Goal: Task Accomplishment & Management: Complete application form

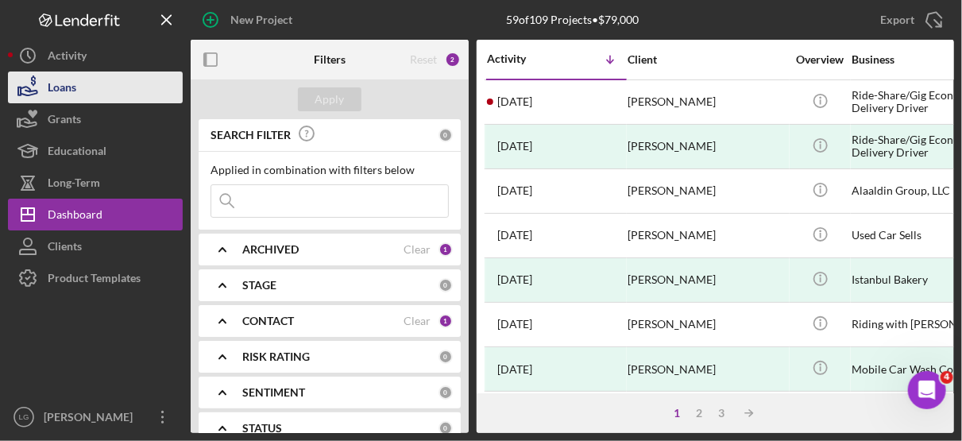
click at [95, 72] on button "Loans" at bounding box center [95, 88] width 175 height 32
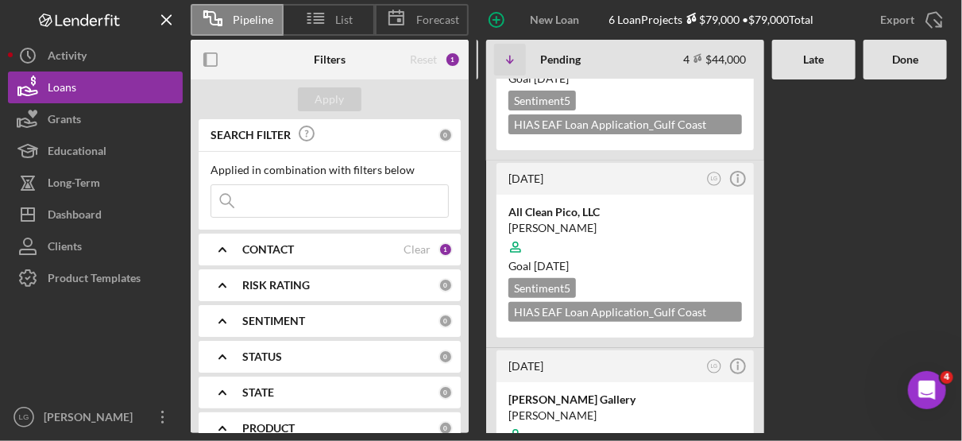
scroll to position [174, 0]
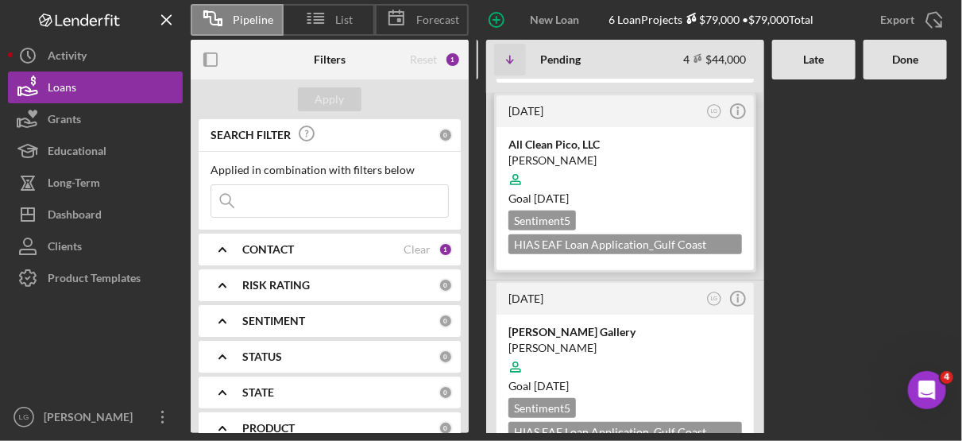
click at [703, 171] on div at bounding box center [626, 180] width 234 height 30
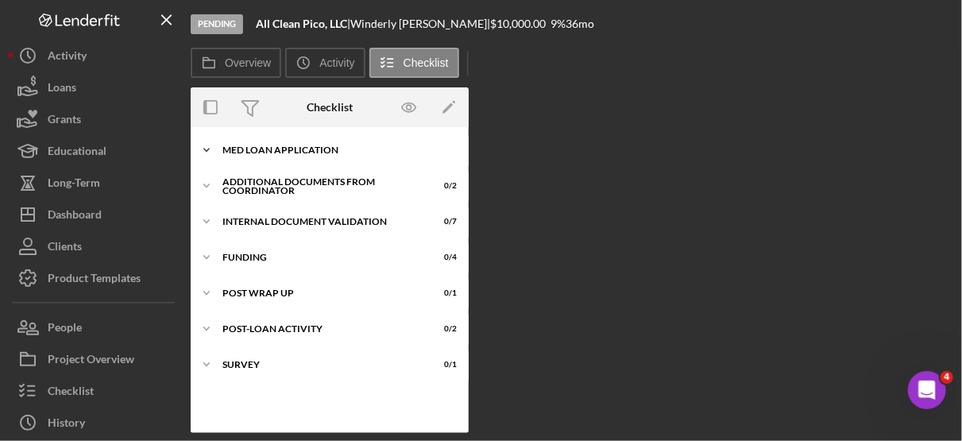
click at [311, 145] on div "MED Loan Application" at bounding box center [336, 150] width 227 height 10
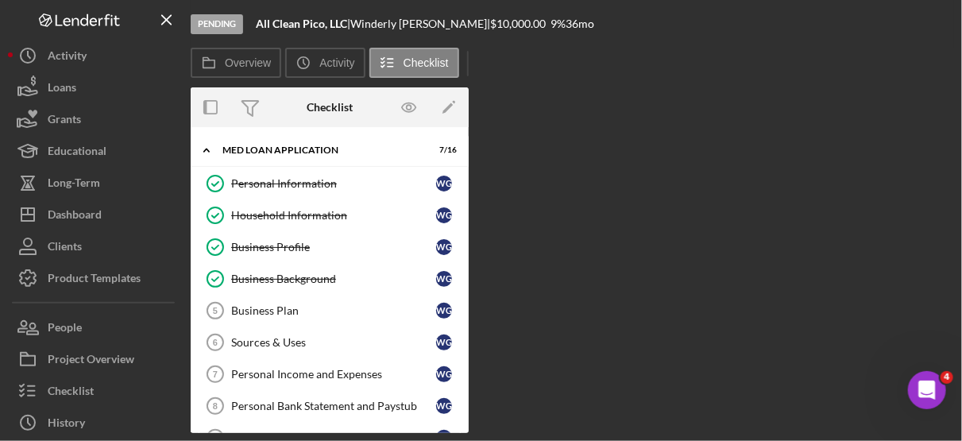
scroll to position [268, 0]
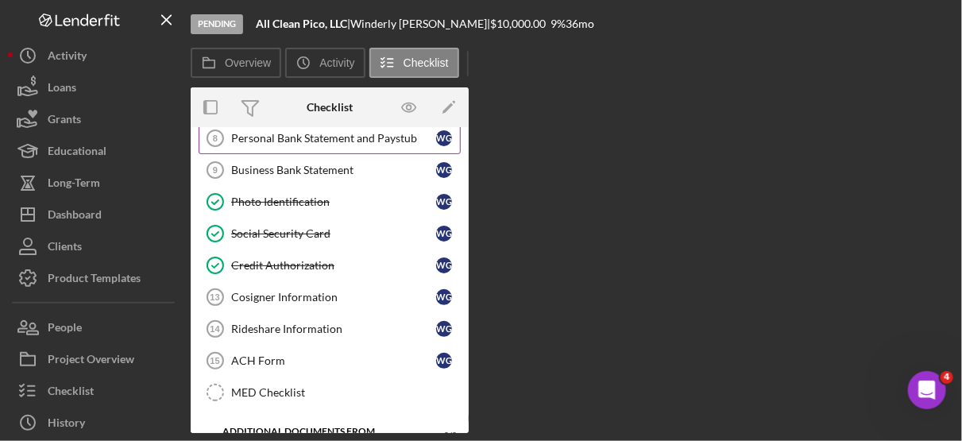
click at [397, 132] on div "Personal Bank Statement and Paystub" at bounding box center [333, 138] width 205 height 13
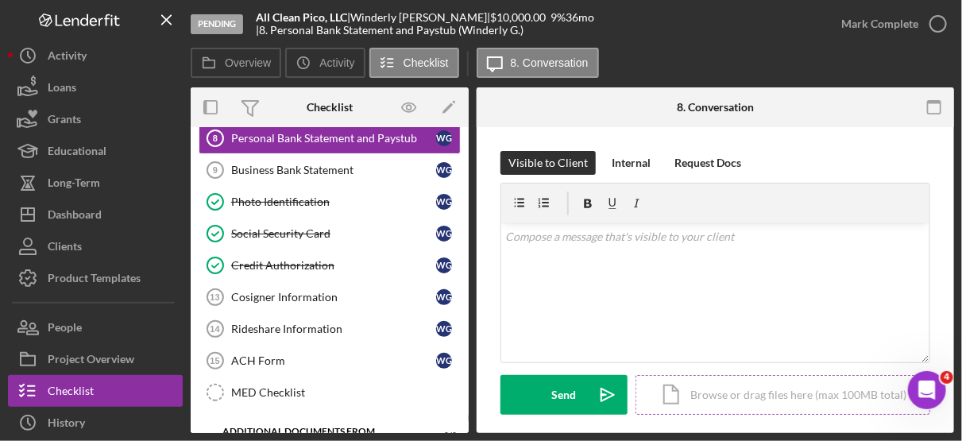
click at [765, 393] on div "Icon/Document Browse or drag files here (max 100MB total) Tap to choose files o…" at bounding box center [783, 395] width 295 height 40
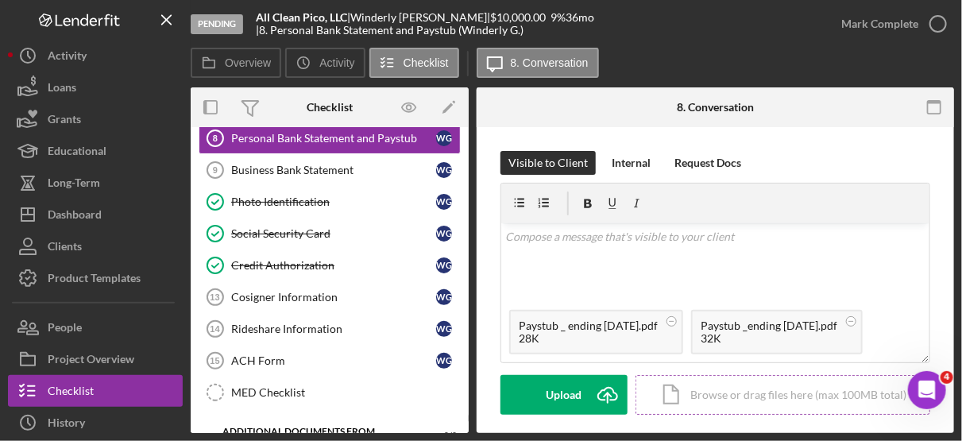
click at [731, 393] on div "Icon/Document Browse or drag files here (max 100MB total) Tap to choose files o…" at bounding box center [783, 395] width 295 height 40
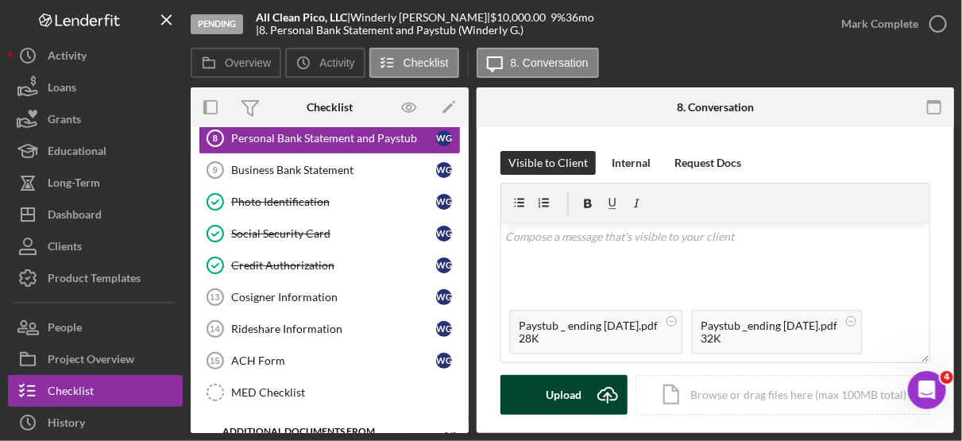
click at [581, 389] on button "Upload Icon/Upload" at bounding box center [564, 395] width 127 height 40
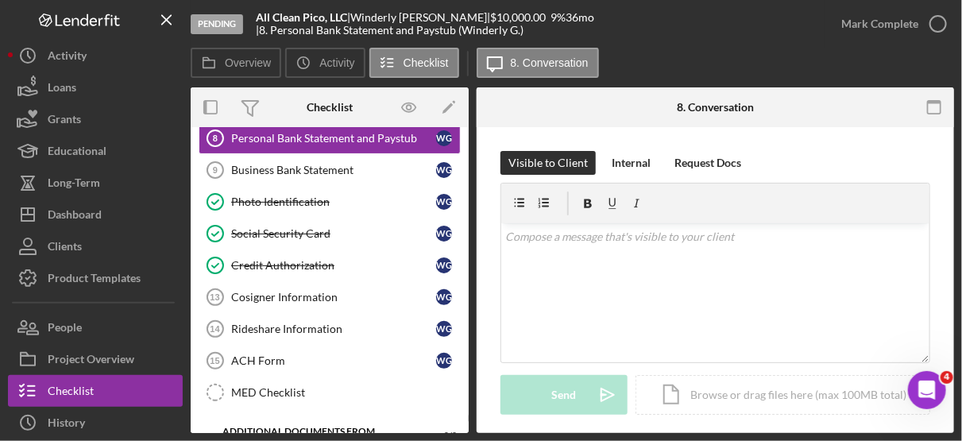
scroll to position [268, 0]
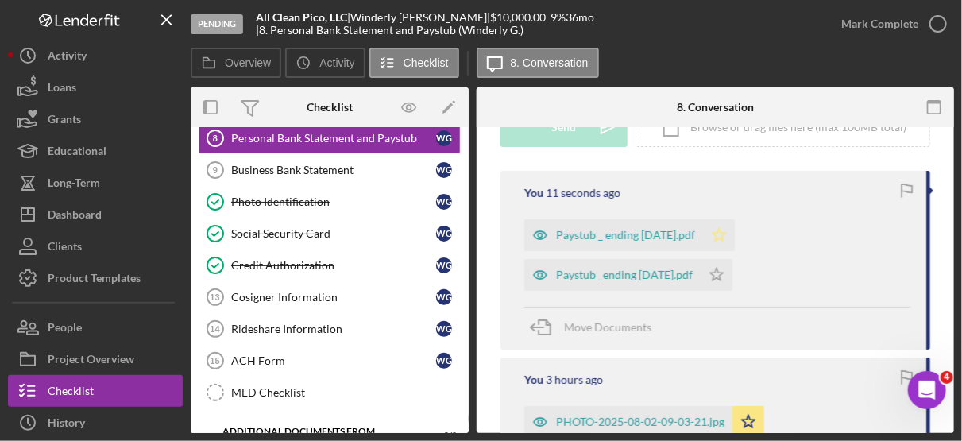
click at [735, 230] on icon "Icon/Star" at bounding box center [719, 235] width 32 height 32
drag, startPoint x: 949, startPoint y: 254, endPoint x: 958, endPoint y: 312, distance: 58.8
click at [958, 312] on div "Pending All Clean Pico, LLC | [PERSON_NAME] | $10,000.00 9 % 36 mo | 8. Persona…" at bounding box center [481, 220] width 962 height 441
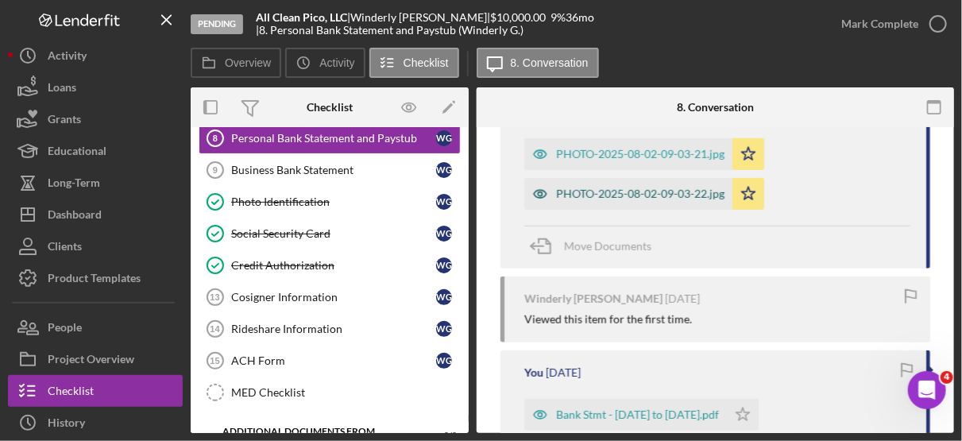
click at [679, 190] on div "PHOTO-2025-08-02-09-03-22.jpg" at bounding box center [640, 194] width 168 height 13
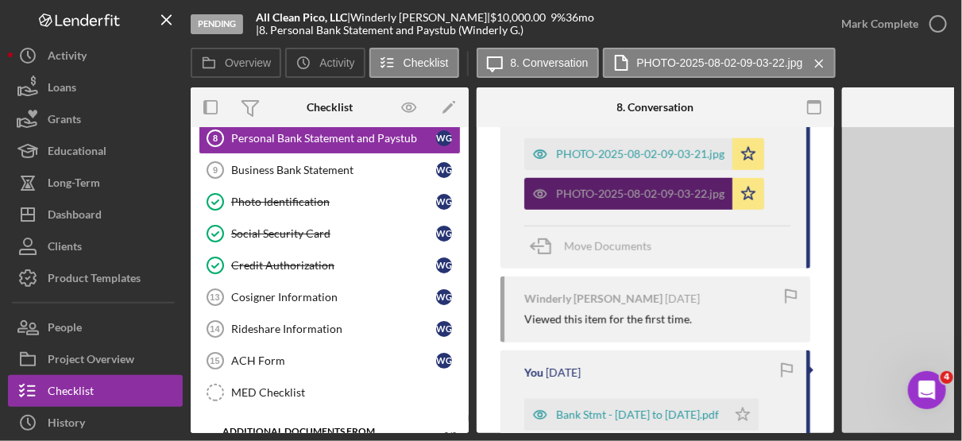
click at [679, 190] on div "PHOTO-2025-08-02-09-03-22.jpg" at bounding box center [640, 194] width 168 height 13
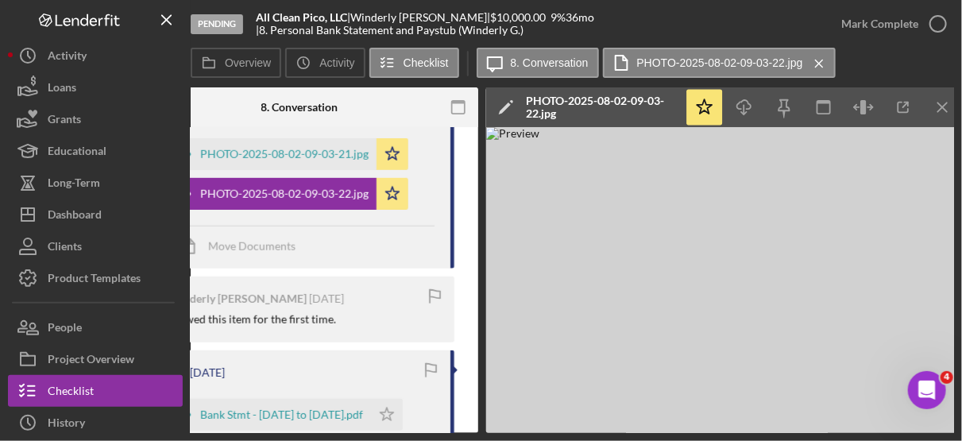
scroll to position [0, 364]
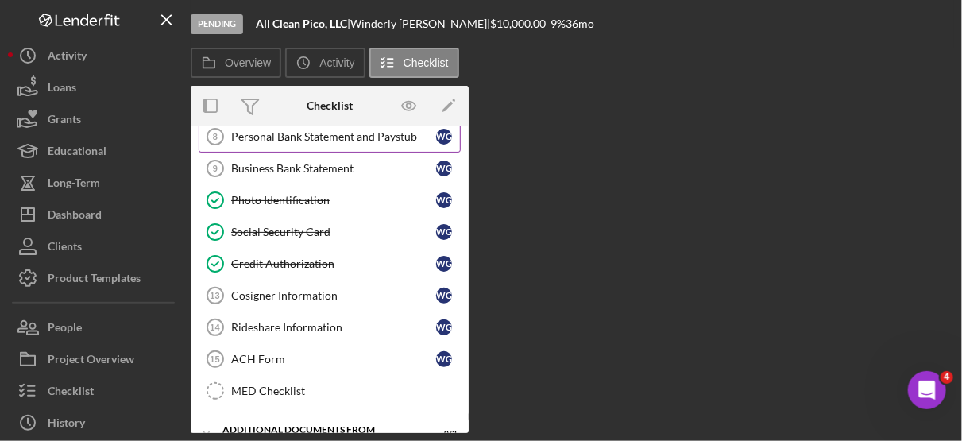
click at [402, 130] on div "Personal Bank Statement and Paystub" at bounding box center [333, 136] width 205 height 13
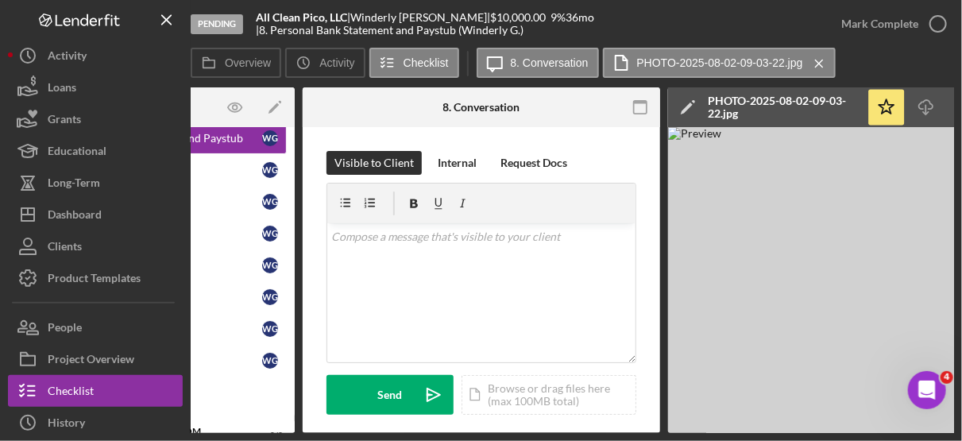
scroll to position [0, 364]
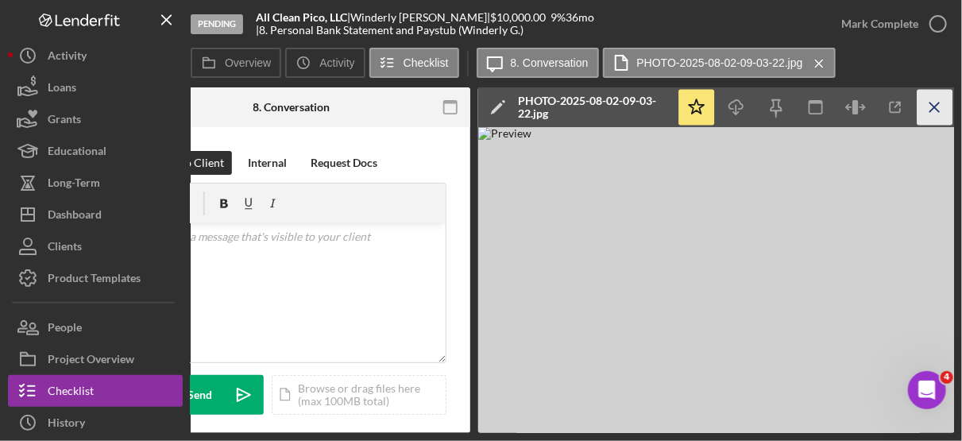
click at [928, 106] on icon "Icon/Menu Close" at bounding box center [936, 108] width 36 height 36
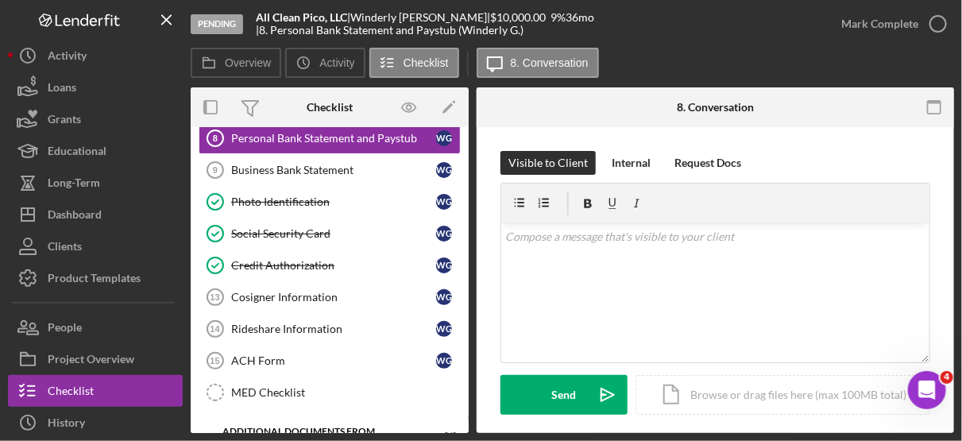
scroll to position [0, 0]
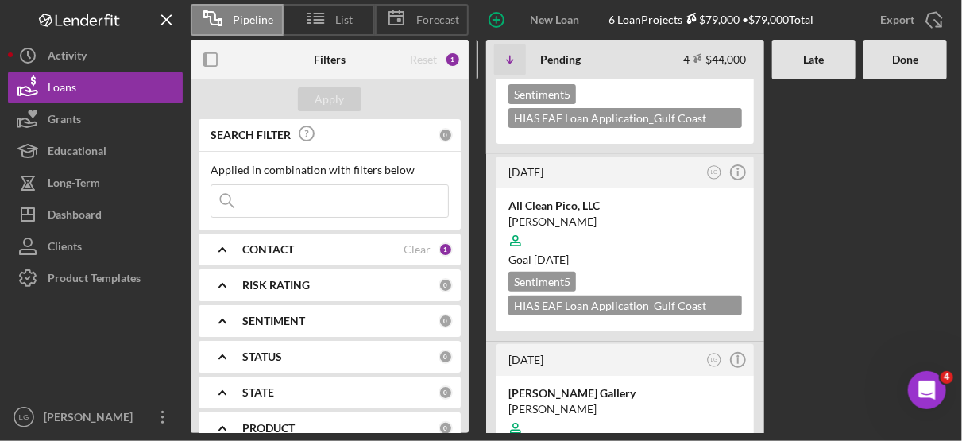
scroll to position [172, 0]
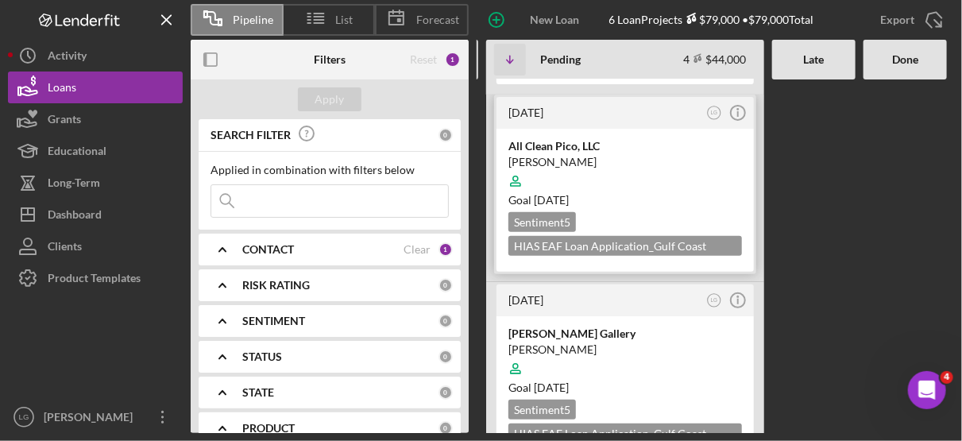
click at [689, 184] on div at bounding box center [626, 181] width 234 height 30
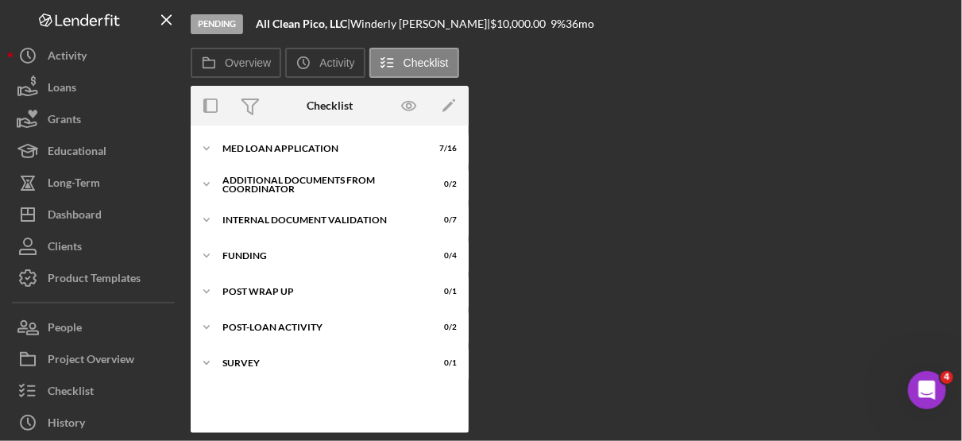
click at [689, 188] on div "Overview Internal Workflow Stage Pending Icon/Dropdown Arrow Archive (can unarc…" at bounding box center [573, 259] width 764 height 347
click at [289, 148] on div "MED Loan Application" at bounding box center [336, 149] width 227 height 10
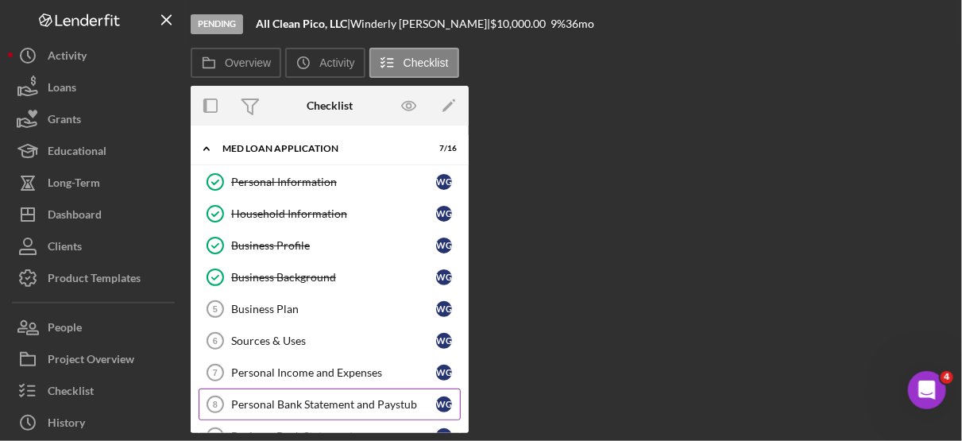
click at [378, 398] on div "Personal Bank Statement and Paystub" at bounding box center [333, 404] width 205 height 13
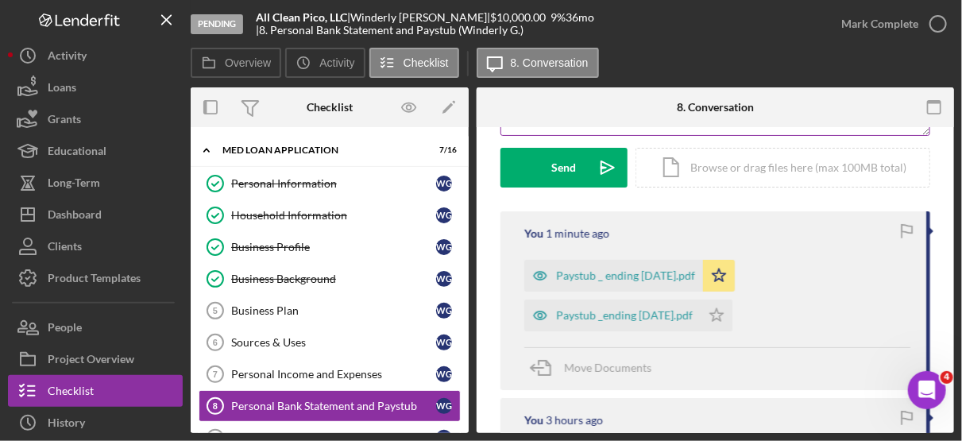
scroll to position [230, 0]
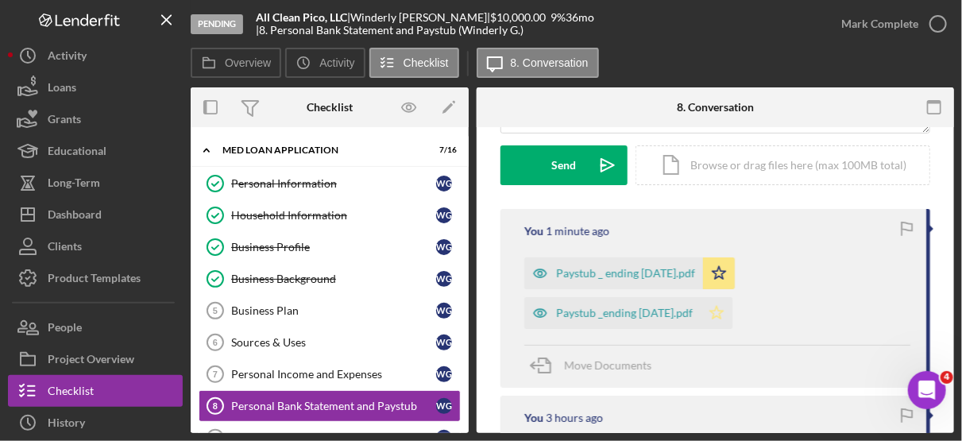
click at [724, 306] on polygon "button" at bounding box center [718, 312] width 14 height 13
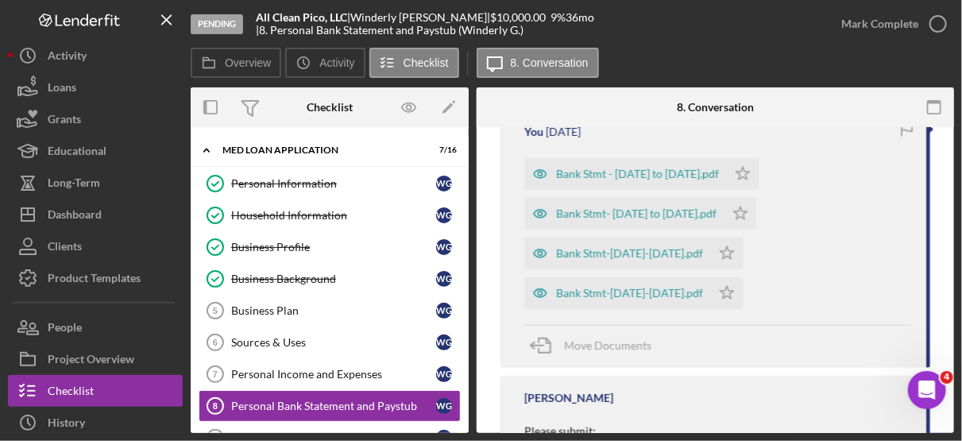
scroll to position [780, 0]
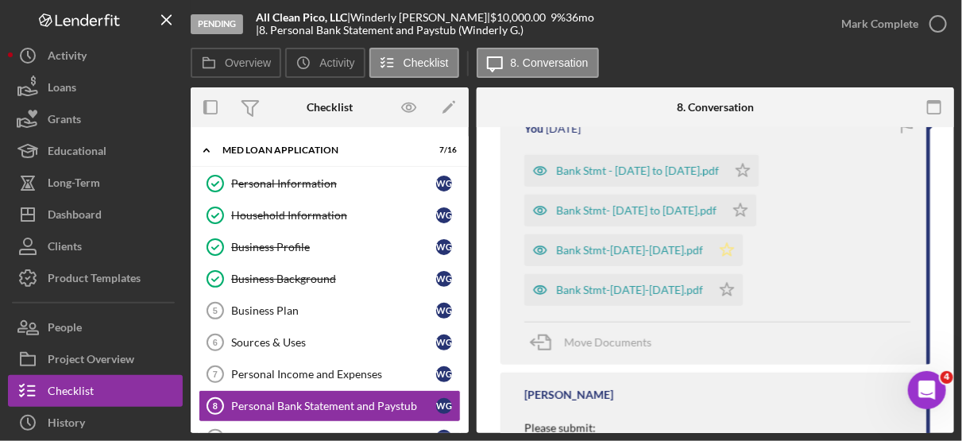
click at [737, 176] on polygon "button" at bounding box center [744, 170] width 14 height 13
click at [739, 159] on icon "Icon/Star" at bounding box center [743, 171] width 32 height 32
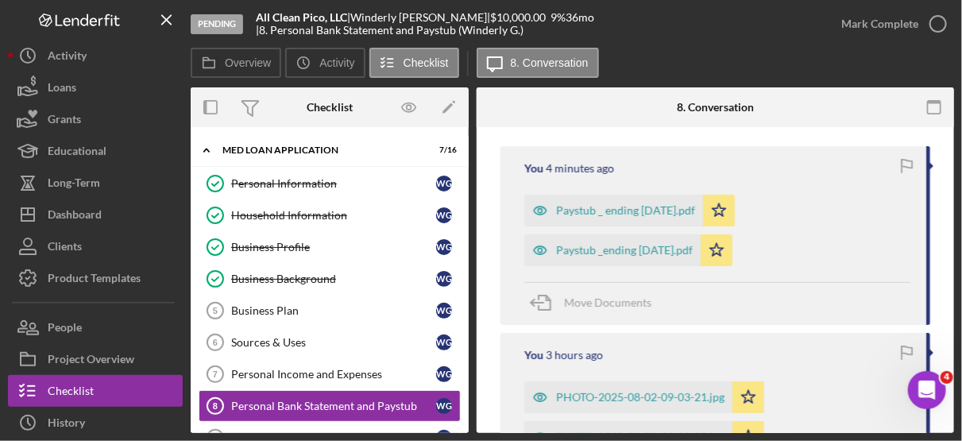
scroll to position [300, 0]
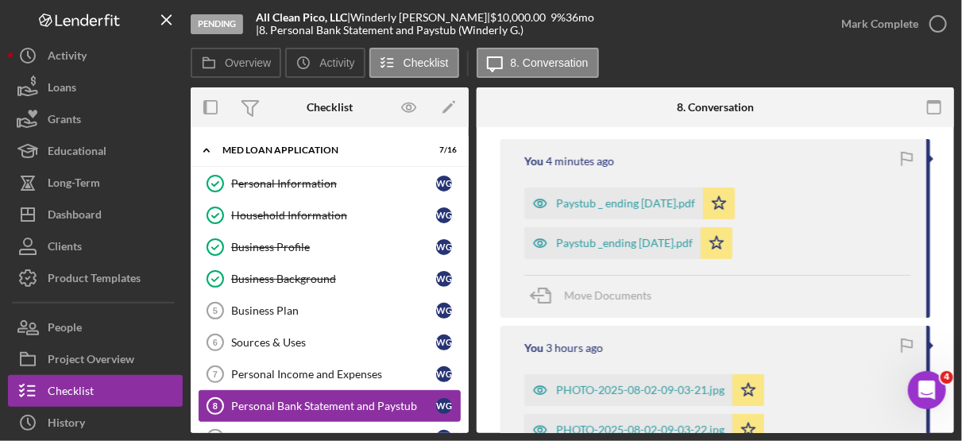
click at [385, 402] on div "Personal Bank Statement and Paystub" at bounding box center [333, 406] width 205 height 13
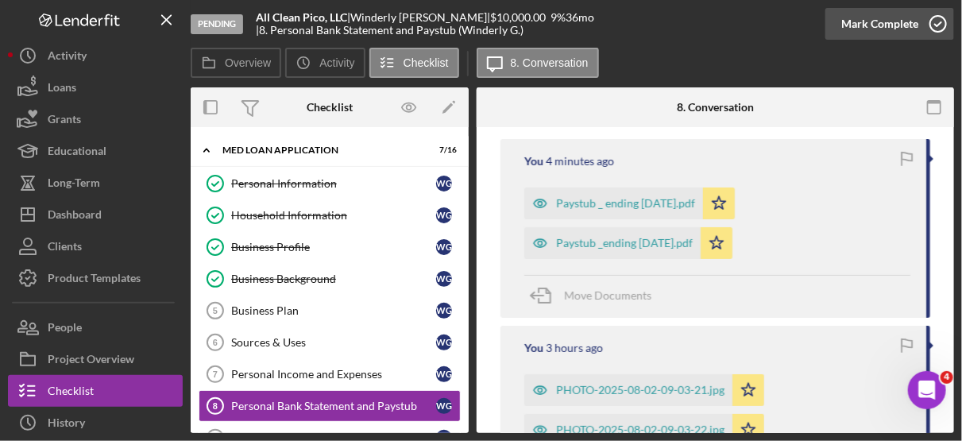
click at [931, 19] on icon "button" at bounding box center [939, 24] width 40 height 40
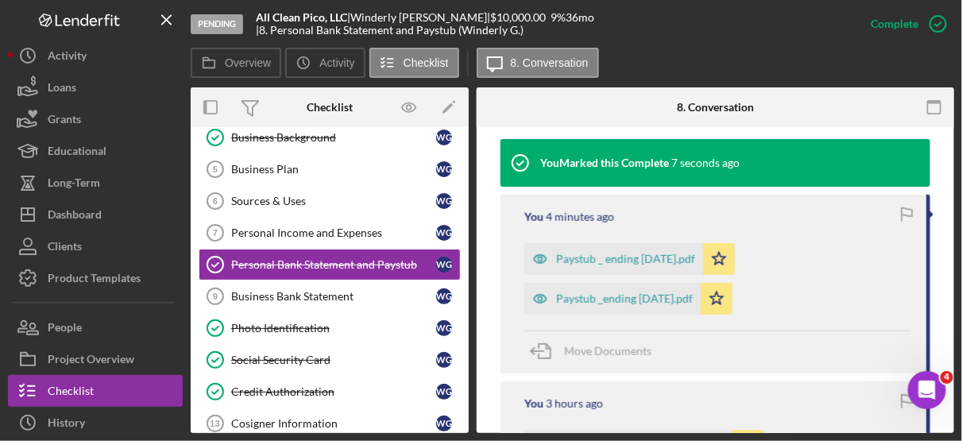
scroll to position [152, 0]
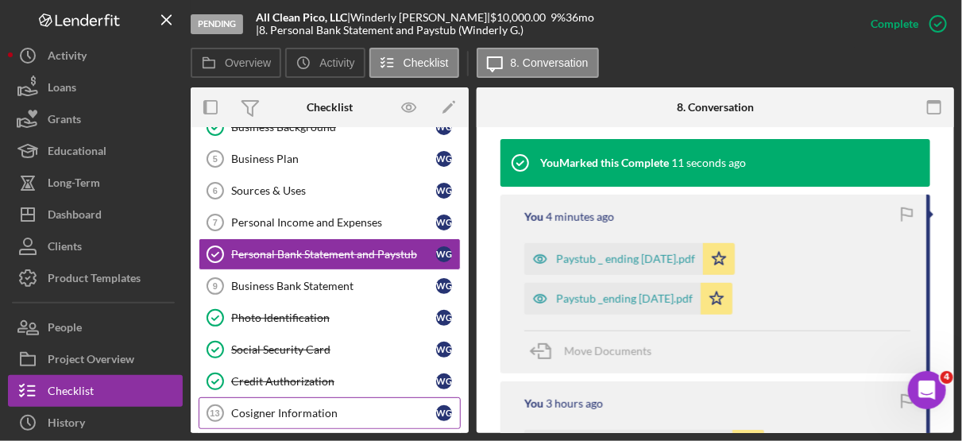
click at [309, 407] on div "Cosigner Information" at bounding box center [333, 413] width 205 height 13
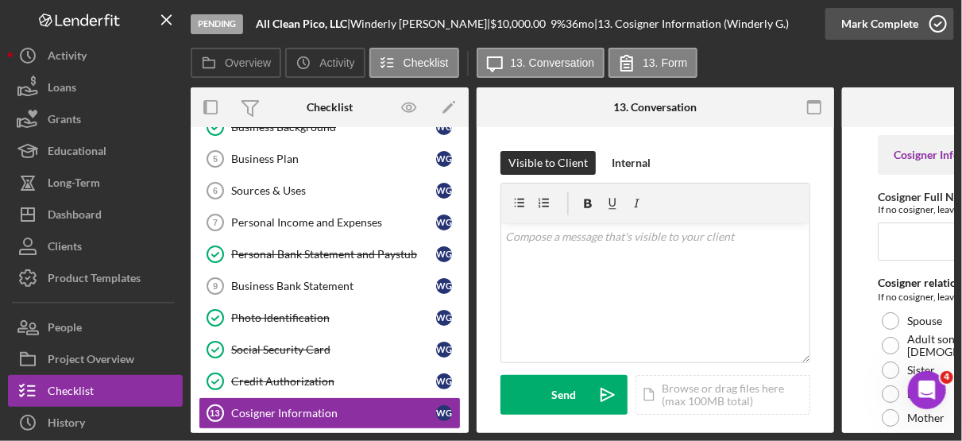
click at [937, 20] on icon "button" at bounding box center [939, 24] width 40 height 40
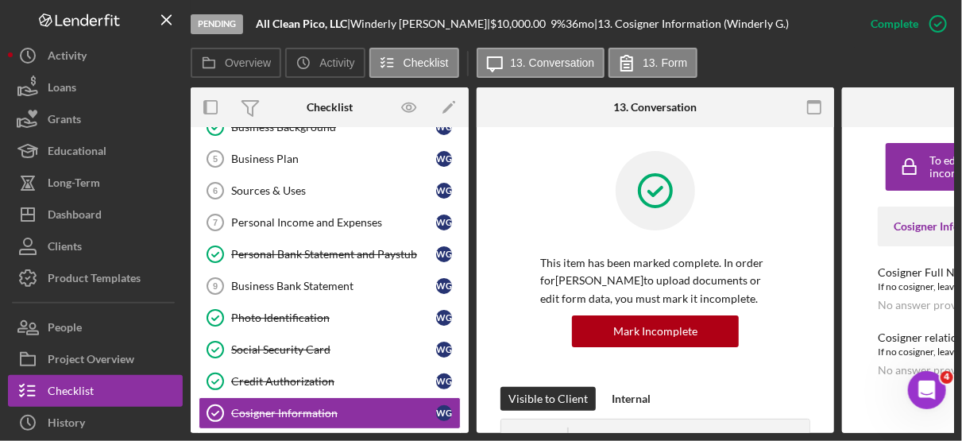
scroll to position [416, 0]
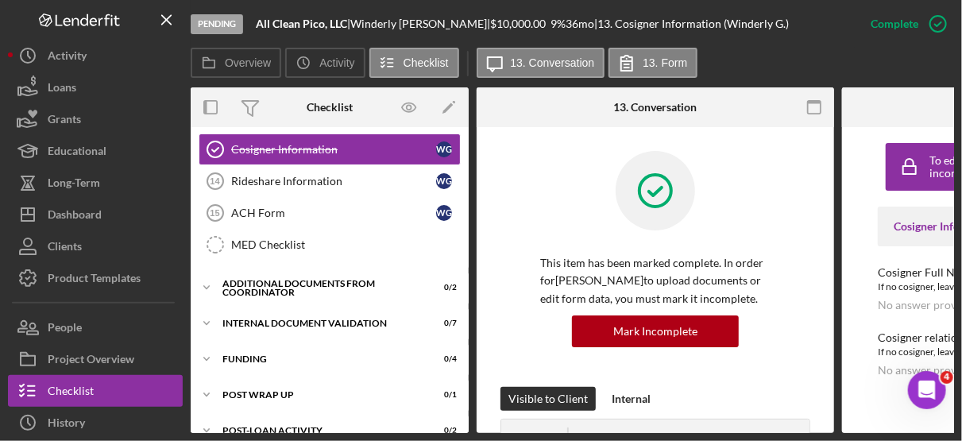
click at [470, 147] on div "Overview Internal Workflow Stage Pending Icon/Dropdown Arrow Archive (can unarc…" at bounding box center [573, 260] width 764 height 346
click at [469, 136] on div "Overview Internal Workflow Stage Pending Icon/Dropdown Arrow Archive (can unarc…" at bounding box center [573, 260] width 764 height 346
